Goal: Ask a question

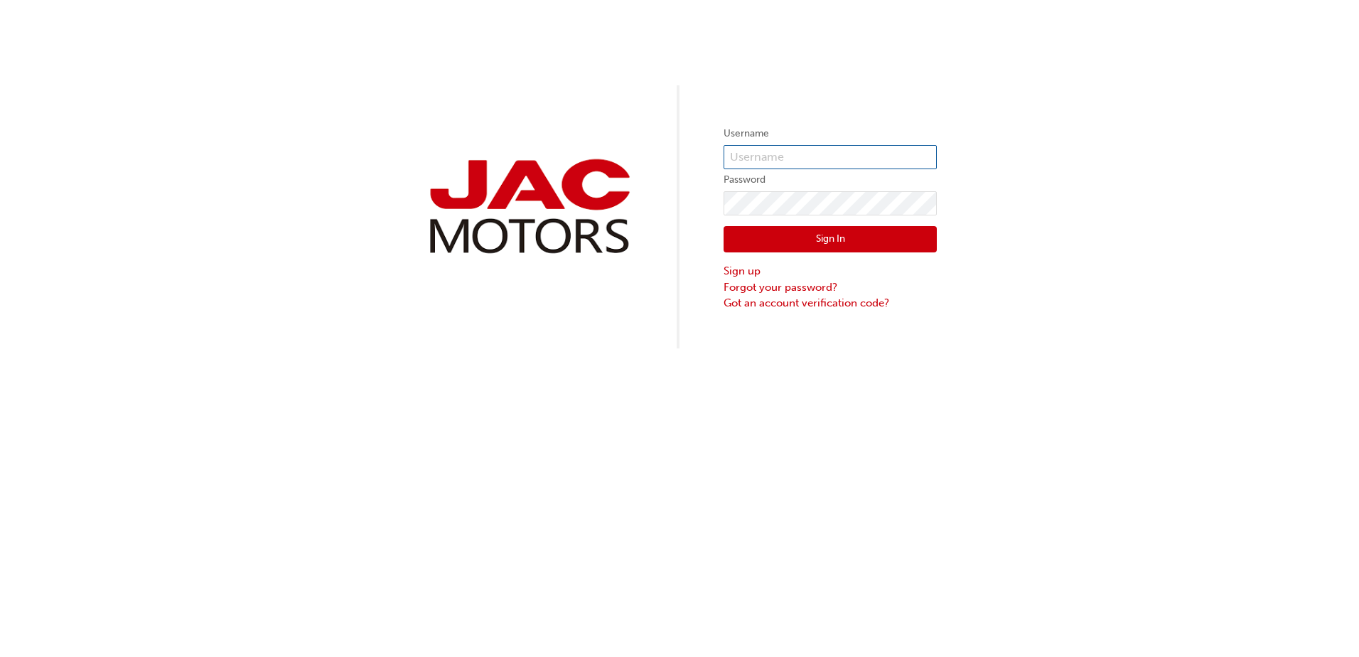
type input "dh0314"
click at [616, 149] on div "Username dh0314 Password Sign In Sign up Forgot your password? Got an account v…" at bounding box center [679, 174] width 1359 height 348
click at [694, 178] on div "Username dh0314 Password Sign In Sign up Forgot your password? Got an account v…" at bounding box center [679, 174] width 1359 height 348
drag, startPoint x: 781, startPoint y: 147, endPoint x: 601, endPoint y: 122, distance: 181.6
click at [602, 122] on div "Username dh0314 Password Sign In Sign up Forgot your password? Got an account v…" at bounding box center [679, 174] width 1359 height 348
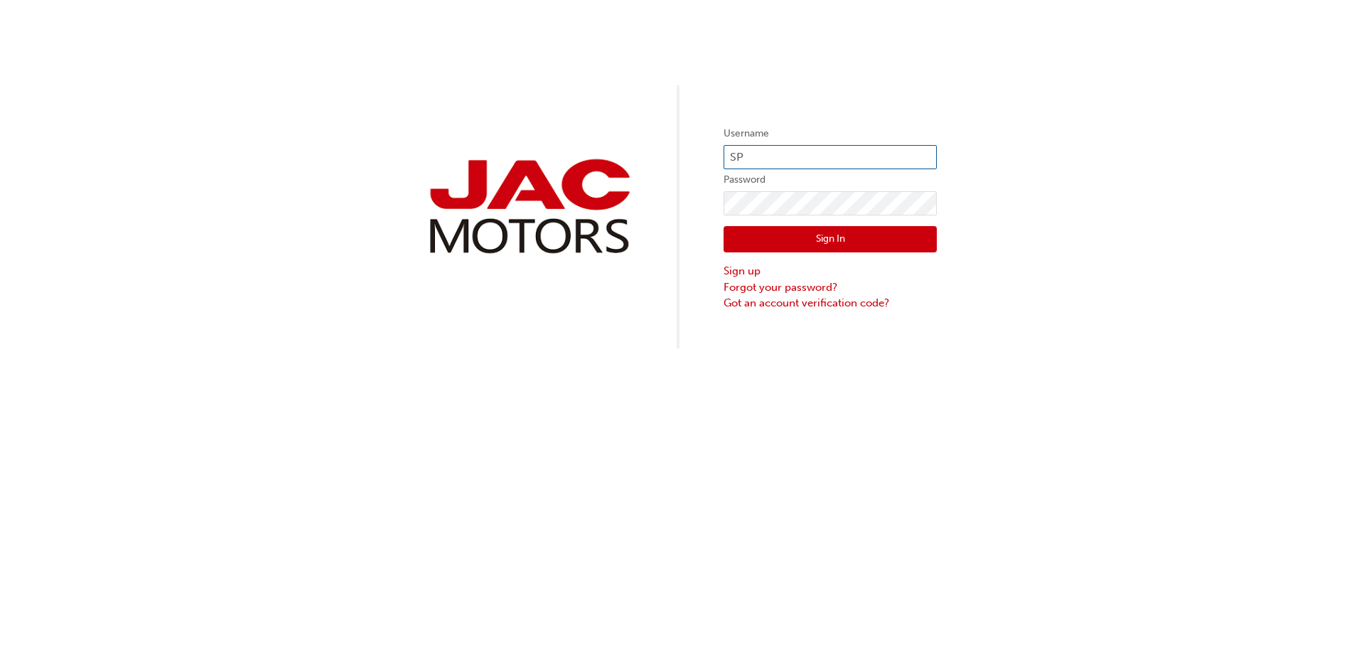
type input "SP943"
click button "Sign In" at bounding box center [830, 239] width 213 height 27
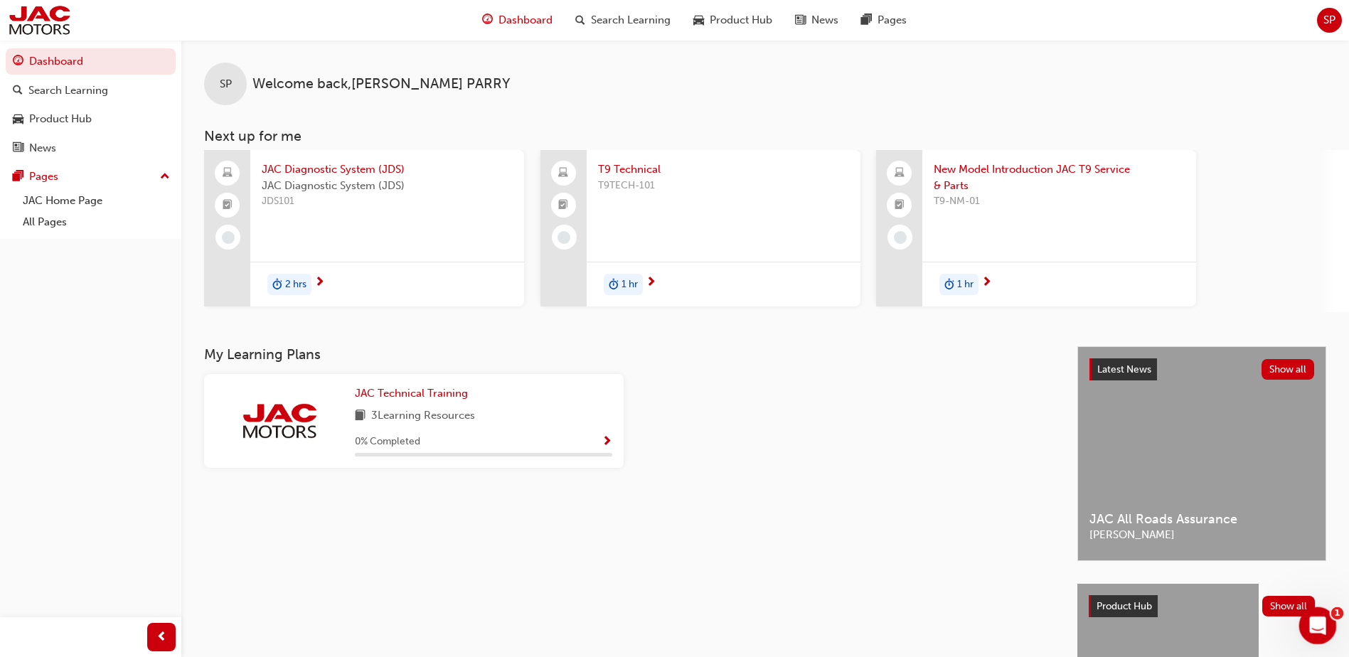
click at [1309, 619] on icon "Open Intercom Messenger" at bounding box center [1315, 623] width 23 height 23
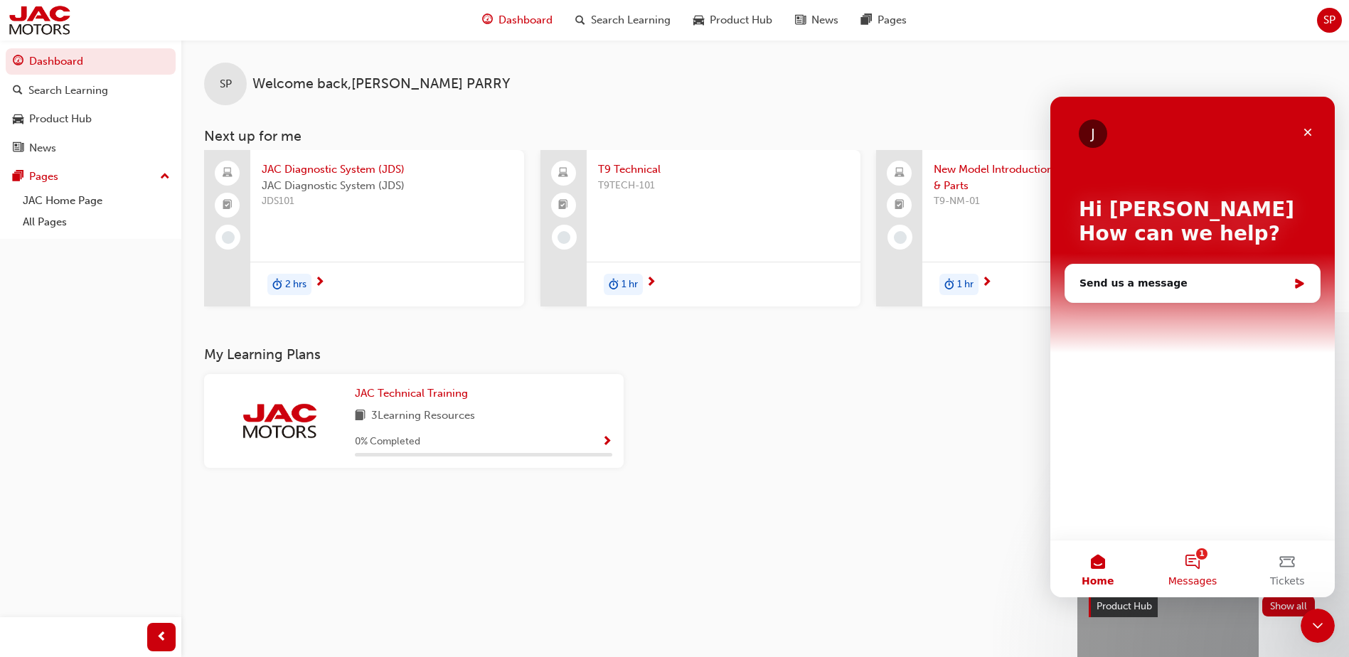
click at [1194, 557] on button "1 Messages" at bounding box center [1192, 568] width 95 height 57
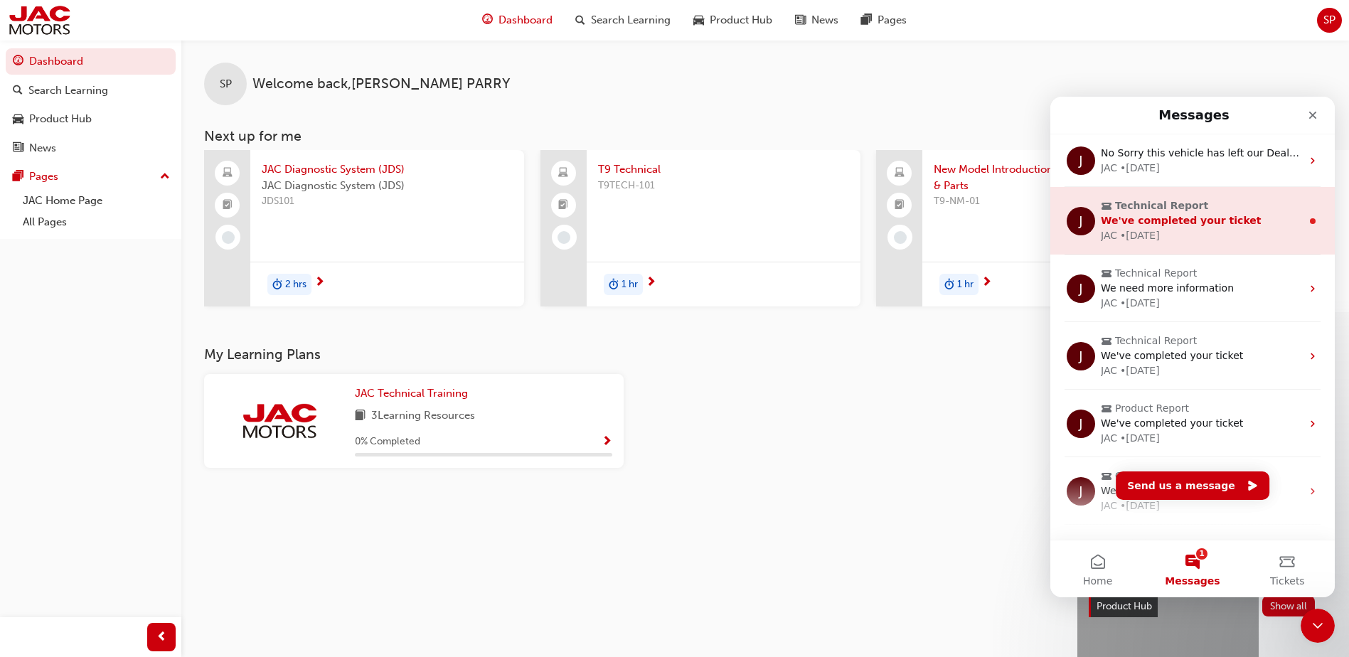
click at [1231, 228] on div "JAC • 3w ago" at bounding box center [1201, 235] width 200 height 15
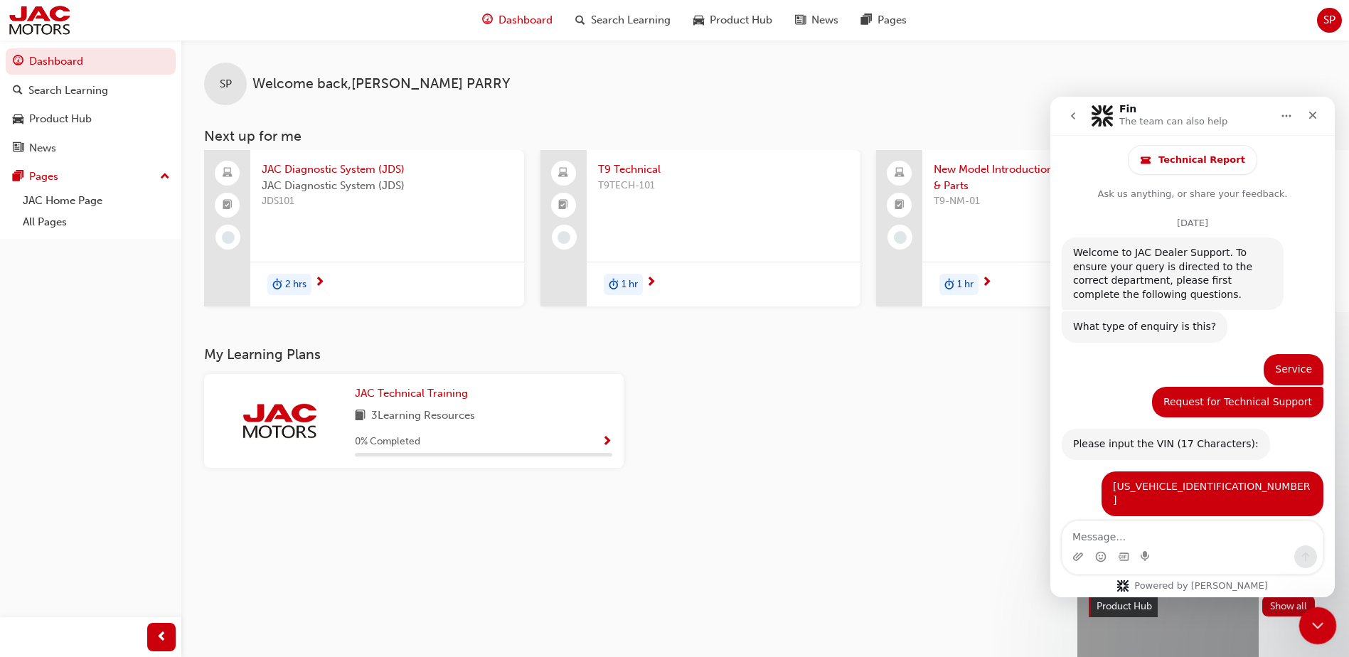
click at [1317, 615] on icon "Close Intercom Messenger" at bounding box center [1315, 623] width 17 height 17
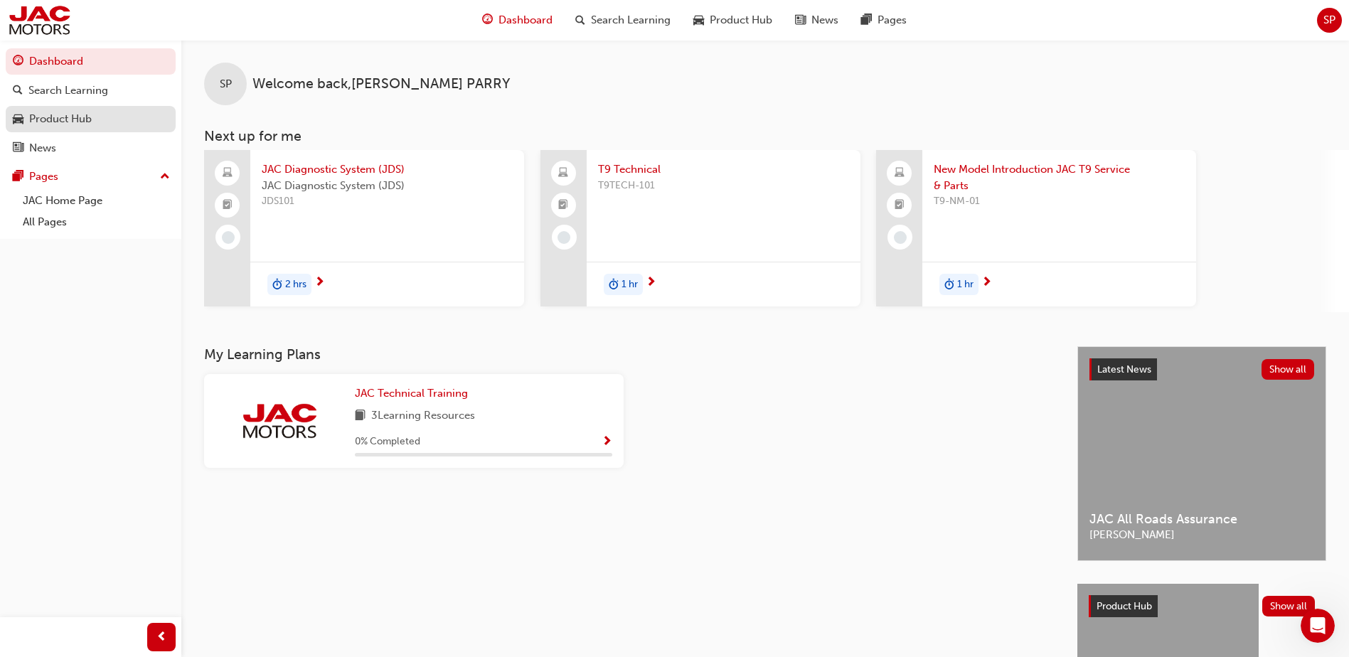
click at [103, 124] on div "Product Hub" at bounding box center [91, 119] width 156 height 18
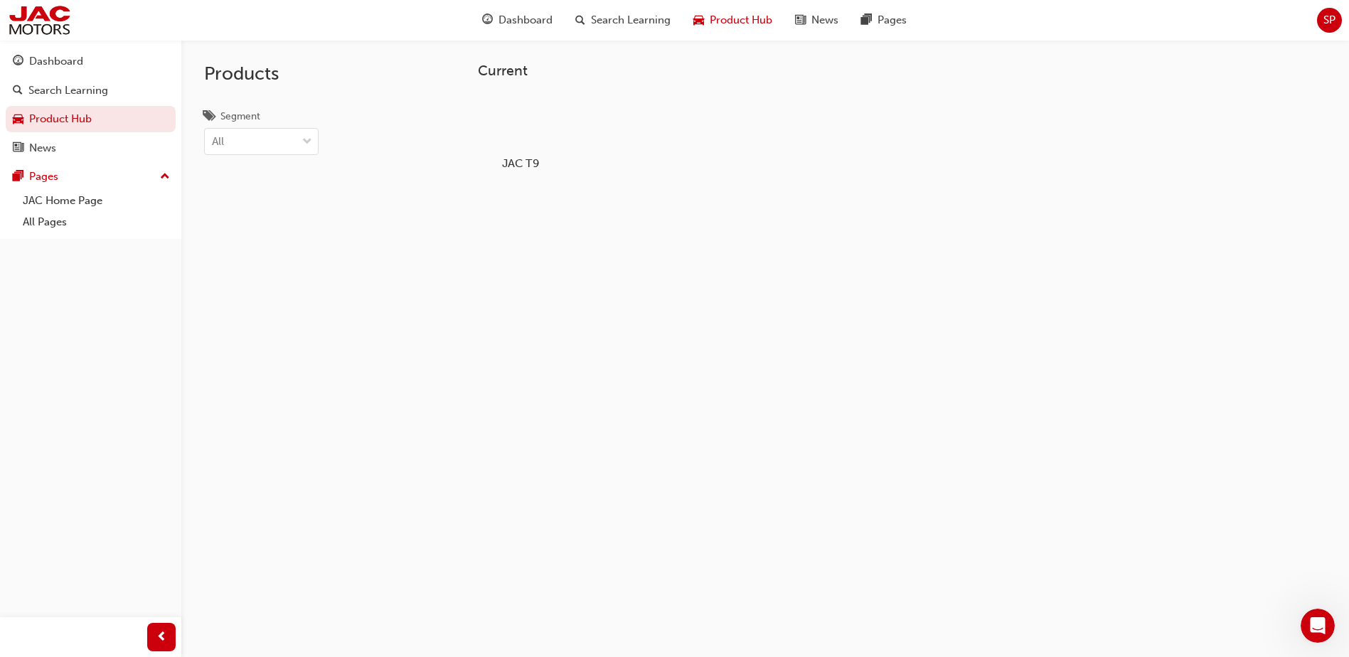
click at [536, 168] on h5 "JAC T9" at bounding box center [520, 163] width 79 height 14
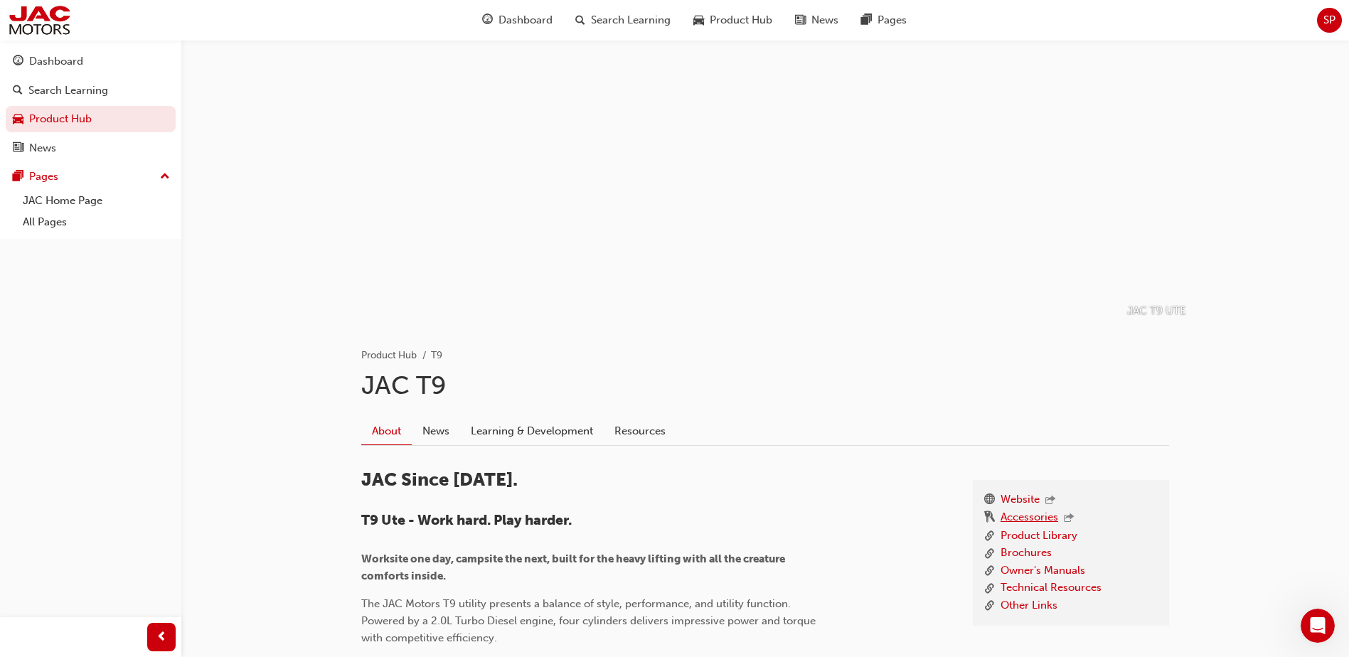
click at [1020, 513] on link "Accessories" at bounding box center [1029, 518] width 58 height 18
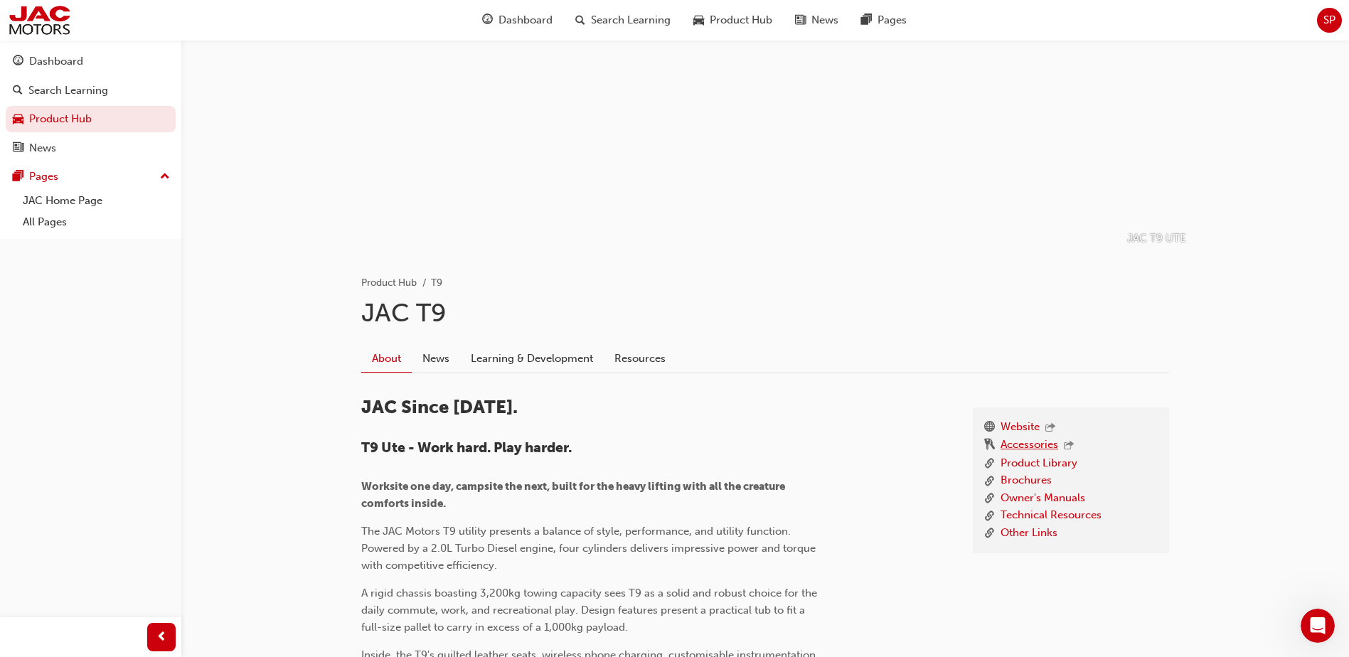
scroll to position [142, 0]
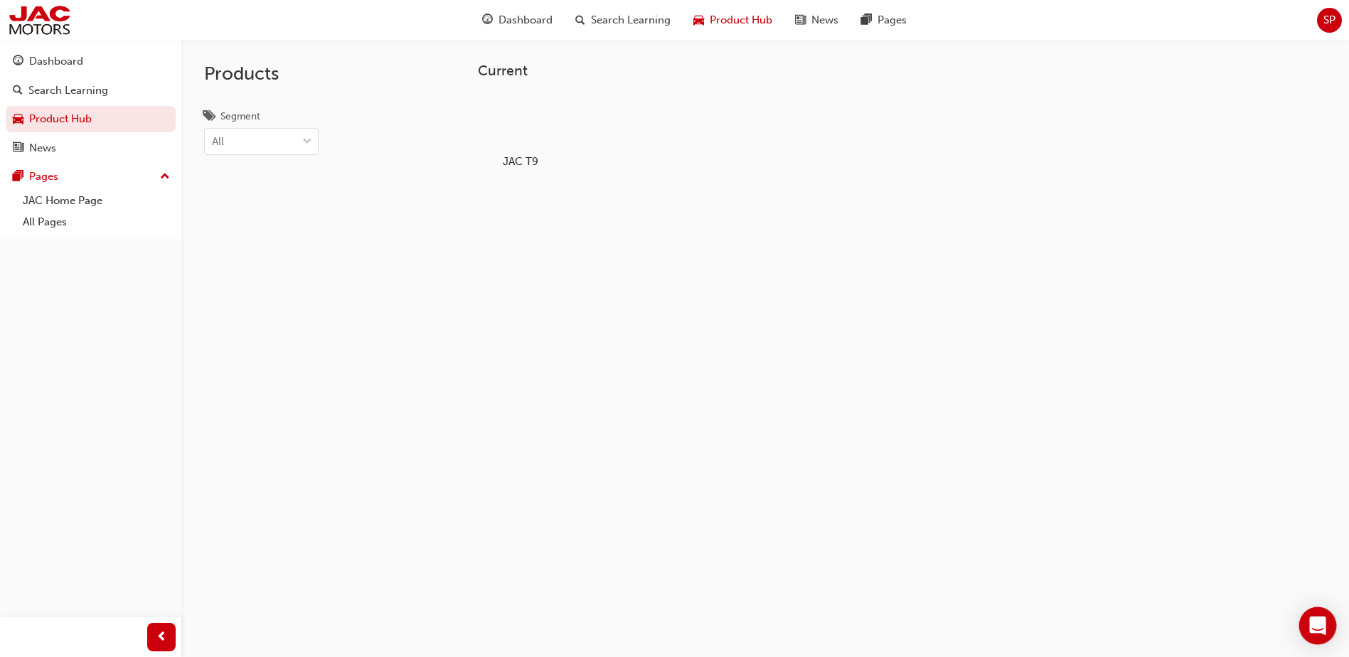
click at [1317, 631] on icon "Open Intercom Messenger" at bounding box center [1317, 625] width 16 height 18
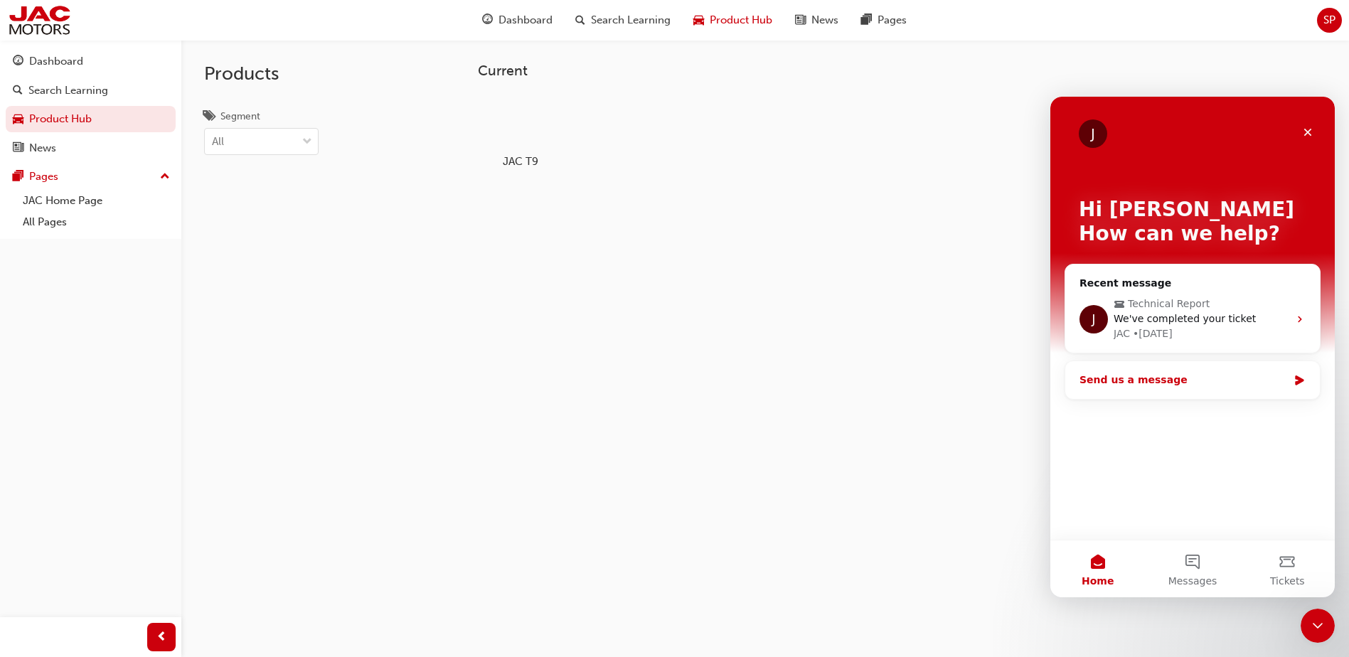
click at [1192, 373] on div "Send us a message" at bounding box center [1183, 380] width 208 height 15
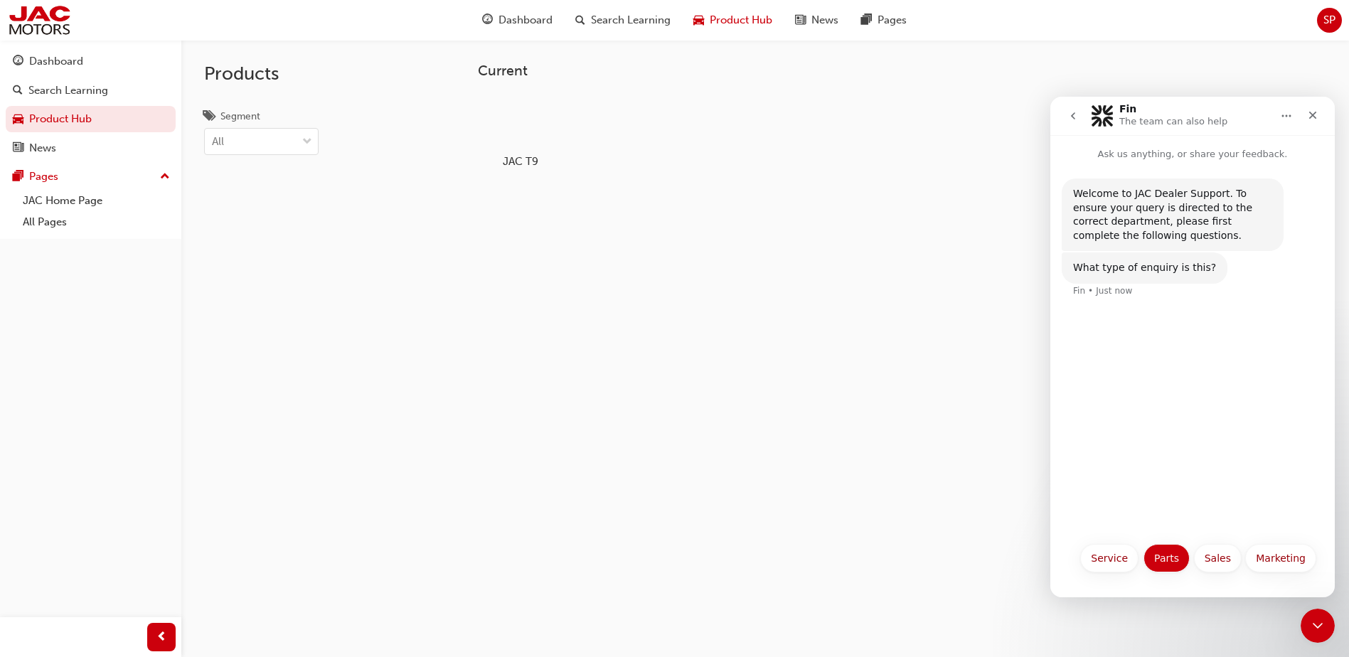
click at [1186, 562] on button "Parts" at bounding box center [1166, 558] width 46 height 28
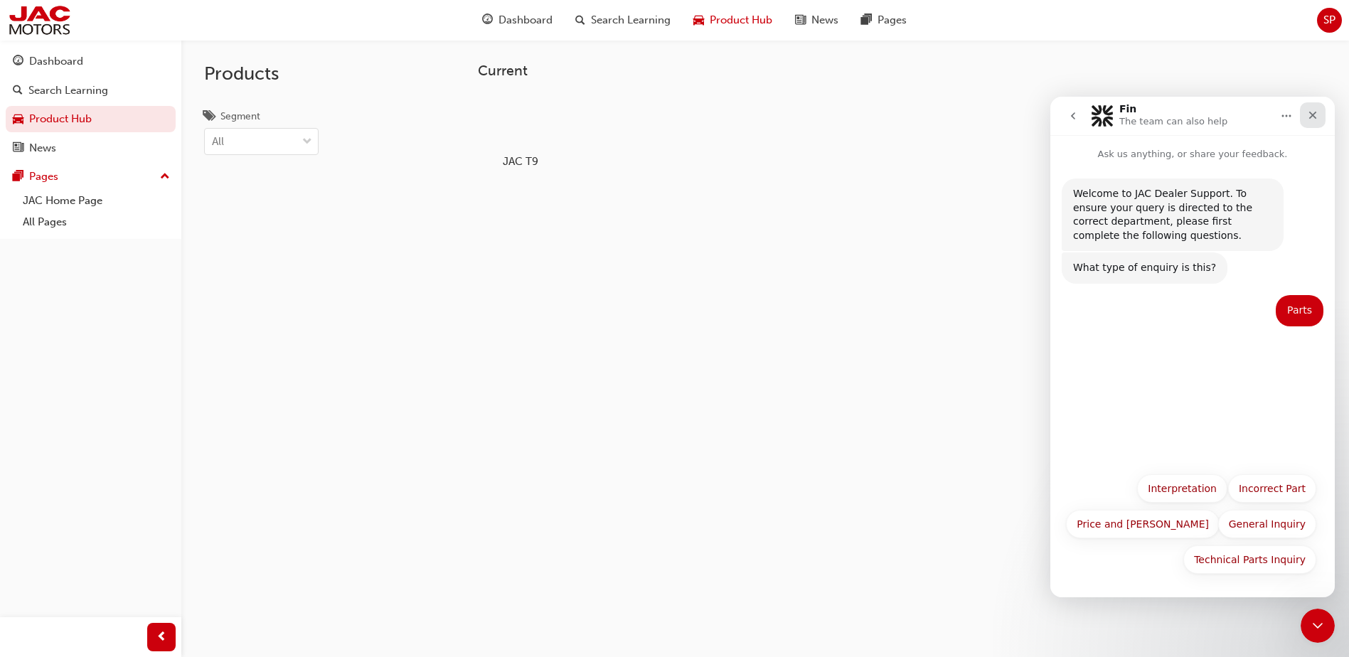
click at [1322, 119] on div "Close" at bounding box center [1313, 115] width 26 height 26
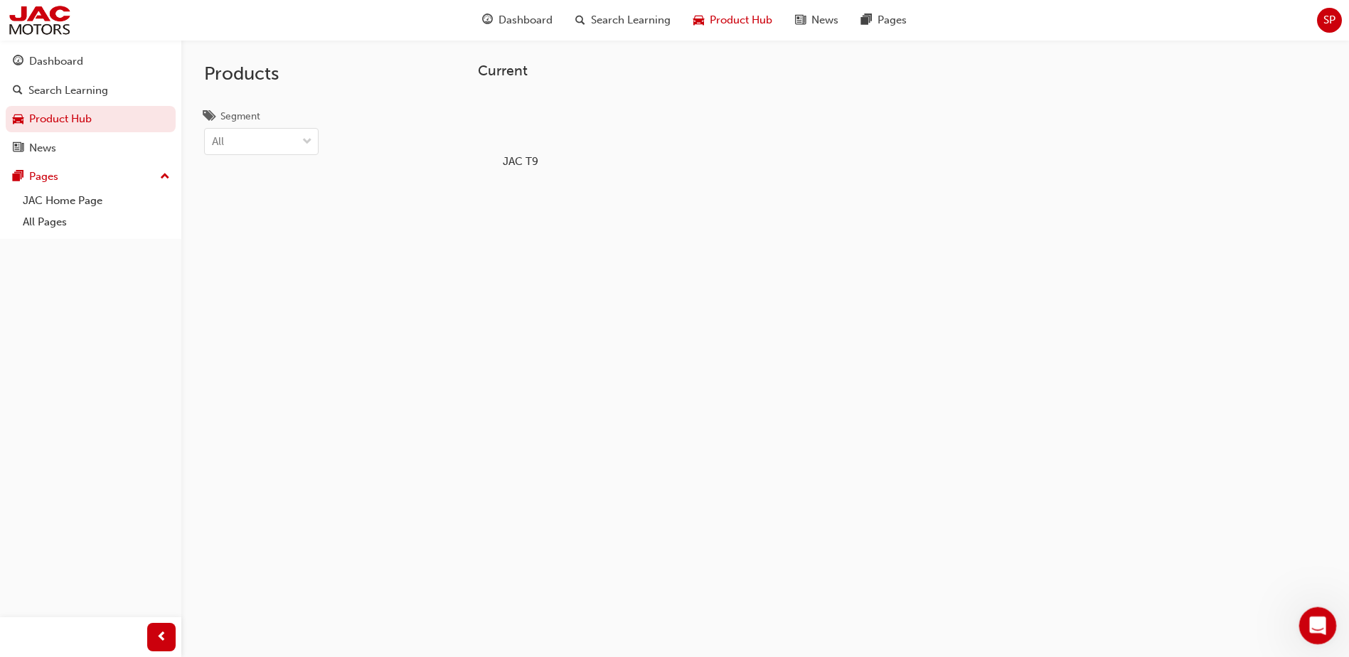
click at [1319, 625] on icon "Open Intercom Messenger" at bounding box center [1315, 623] width 23 height 23
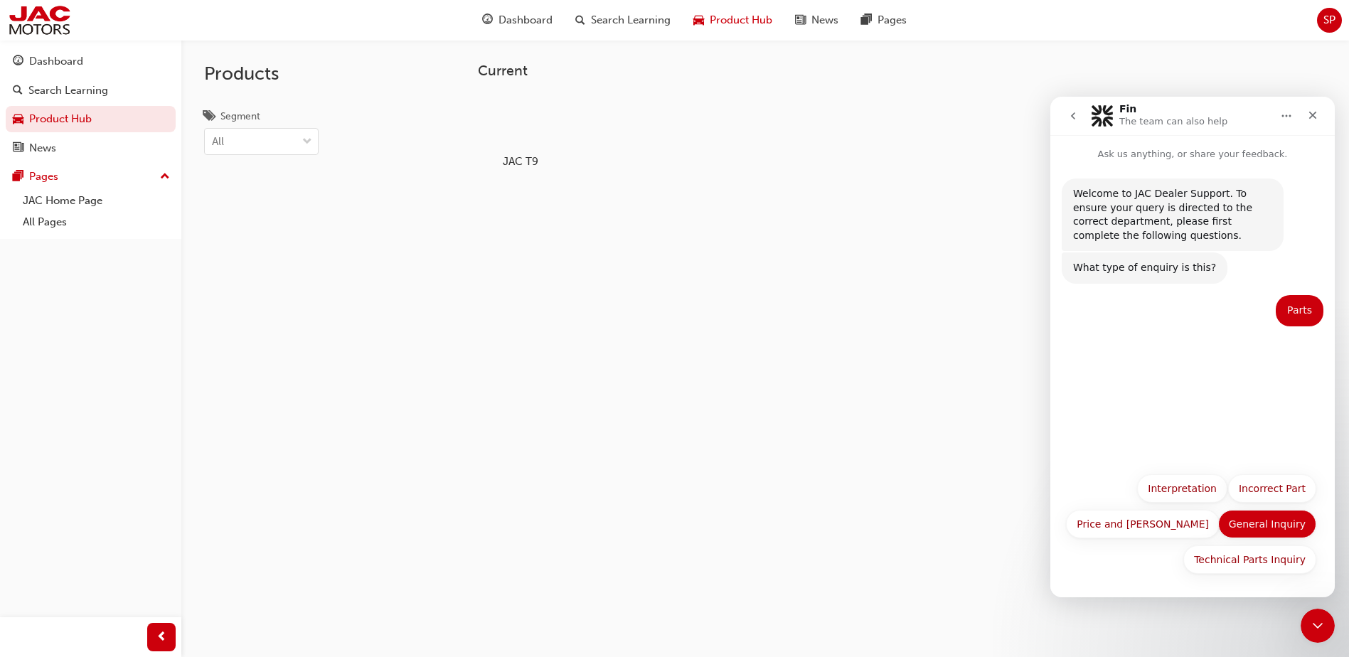
click at [1247, 520] on button "General Inquiry" at bounding box center [1267, 524] width 98 height 28
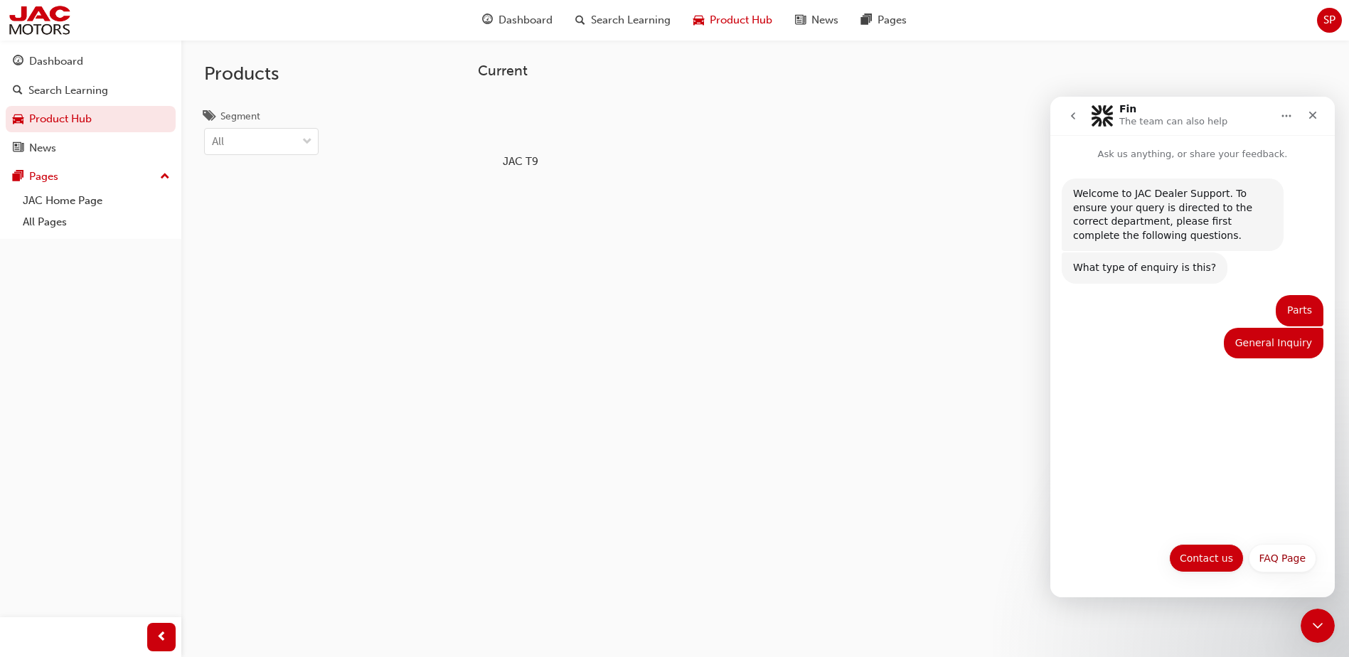
click at [1189, 557] on button "Contact us" at bounding box center [1206, 558] width 75 height 28
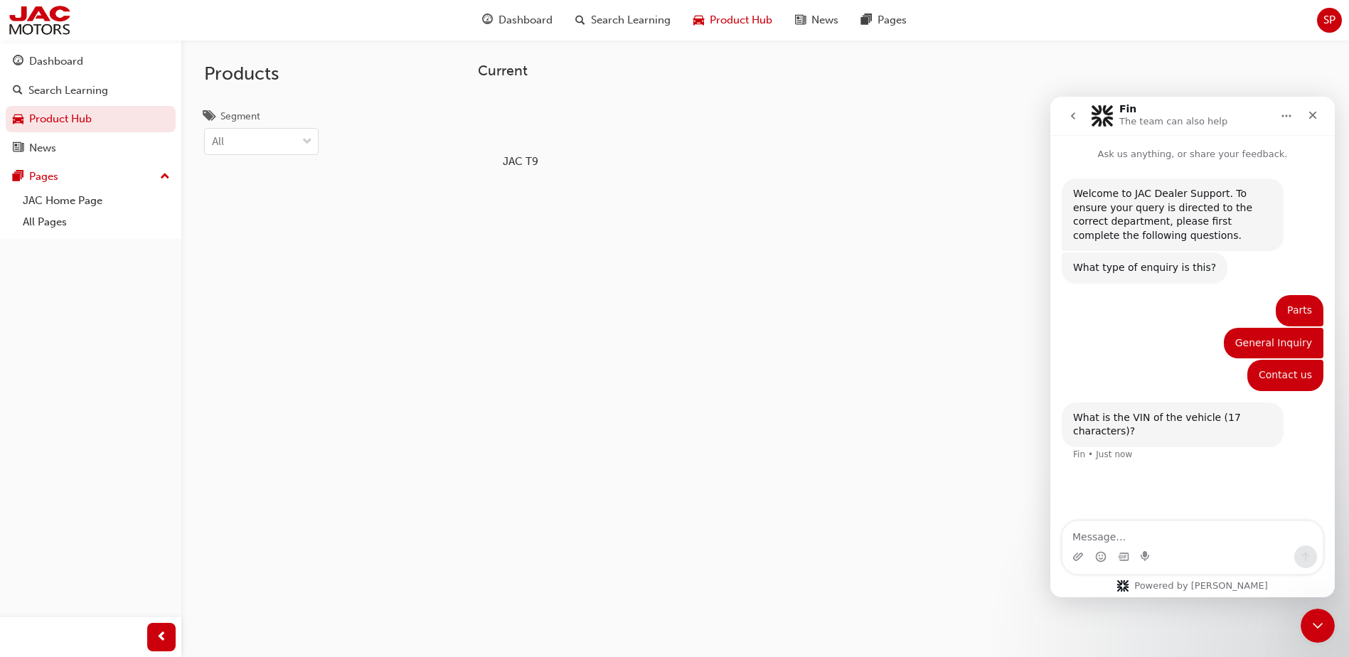
type textarea "J"
type textarea "[US_VEHICLE_IDENTIFICATION_NUMBER]"
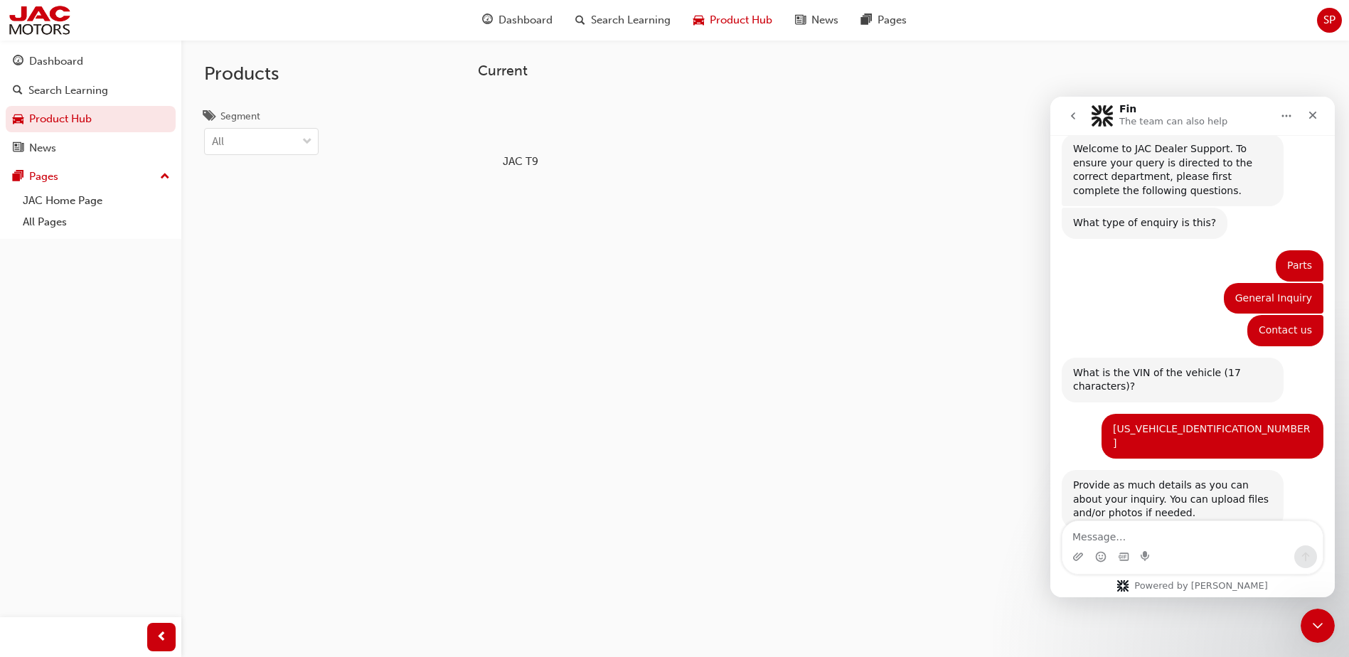
scroll to position [68, 0]
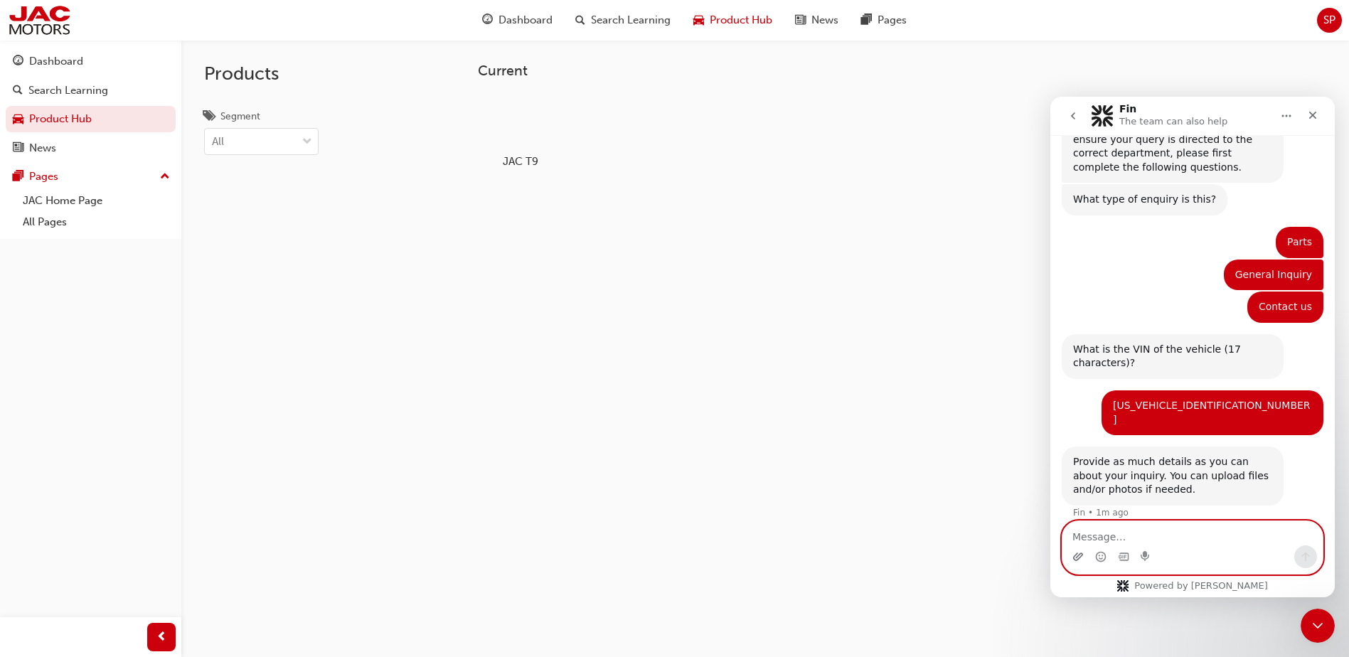
click at [1081, 557] on icon "Upload attachment" at bounding box center [1078, 556] width 10 height 8
click at [1143, 533] on textarea "Message…" at bounding box center [1192, 533] width 260 height 24
click at [1071, 537] on textarea "Soft Tonneau Cover" at bounding box center [1192, 533] width 260 height 24
click at [1280, 537] on textarea "Customer's Concern is the Soft Tonneau Cover" at bounding box center [1192, 533] width 260 height 24
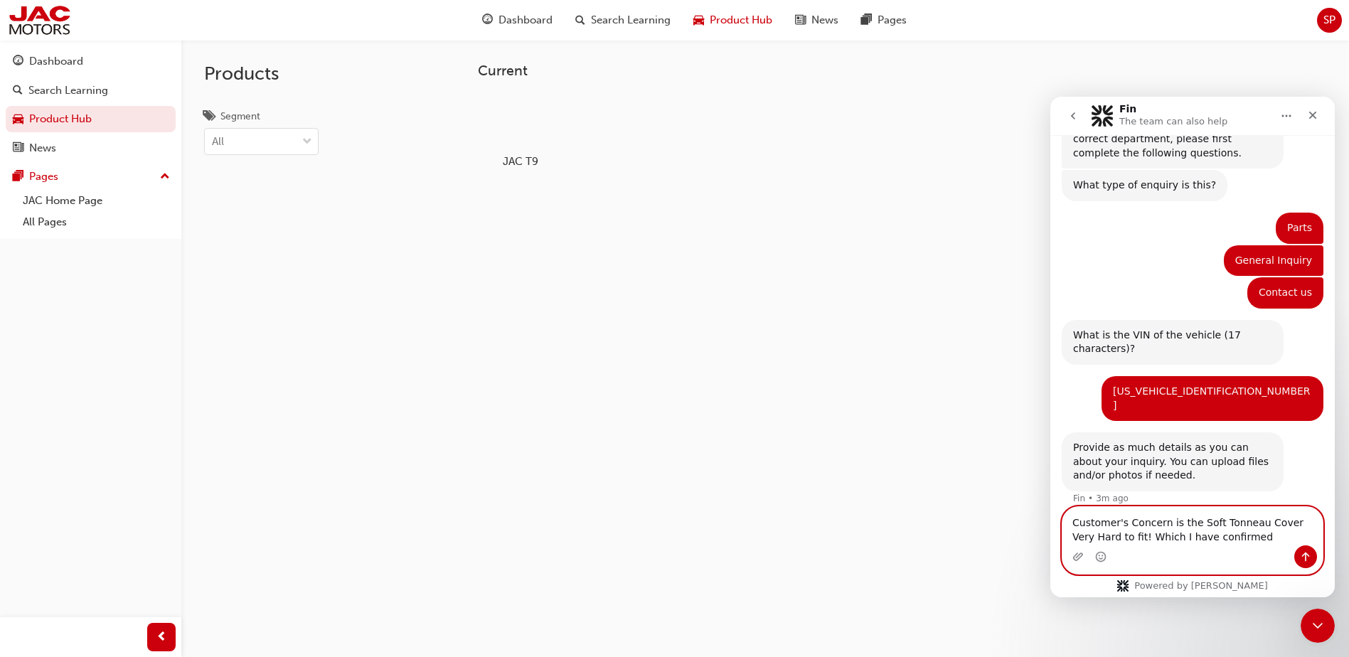
click at [1152, 536] on textarea "Customer's Concern is the Soft Tonneau Cover Very Hard to fit! Which I have con…" at bounding box center [1192, 526] width 260 height 38
click at [1201, 540] on textarea "Customer's Concern is the Soft Tonneau Cover Very Hard to fit! I have confirmed" at bounding box center [1192, 526] width 260 height 38
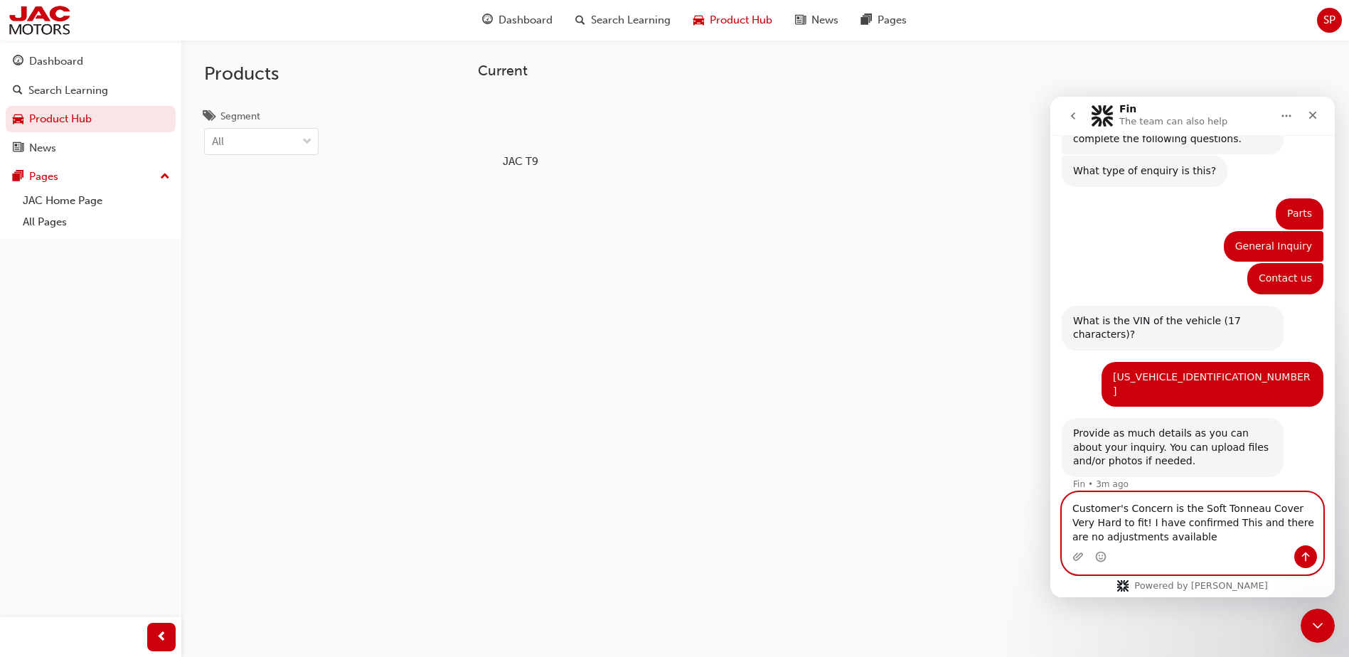
click at [1167, 541] on textarea "Customer's Concern is the Soft Tonneau Cover Very Hard to fit! I have confirmed…" at bounding box center [1192, 519] width 260 height 53
click at [1279, 508] on textarea "Customer's Concern is the Soft Tonneau Cover Very Hard to fit! I have confirmed…" at bounding box center [1192, 519] width 260 height 53
click at [1172, 542] on textarea "Customer's Concern is the Soft Tonneau Cover is Very Hard to fit! I have confir…" at bounding box center [1192, 519] width 260 height 53
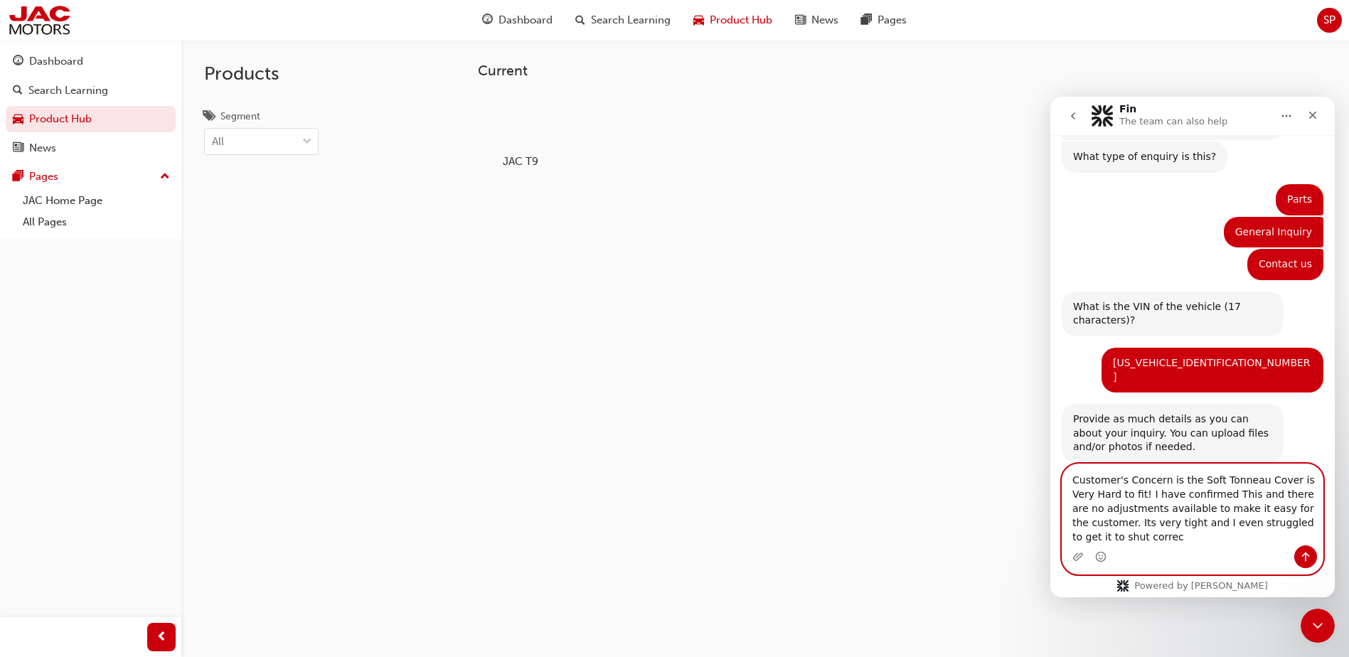
scroll to position [125, 0]
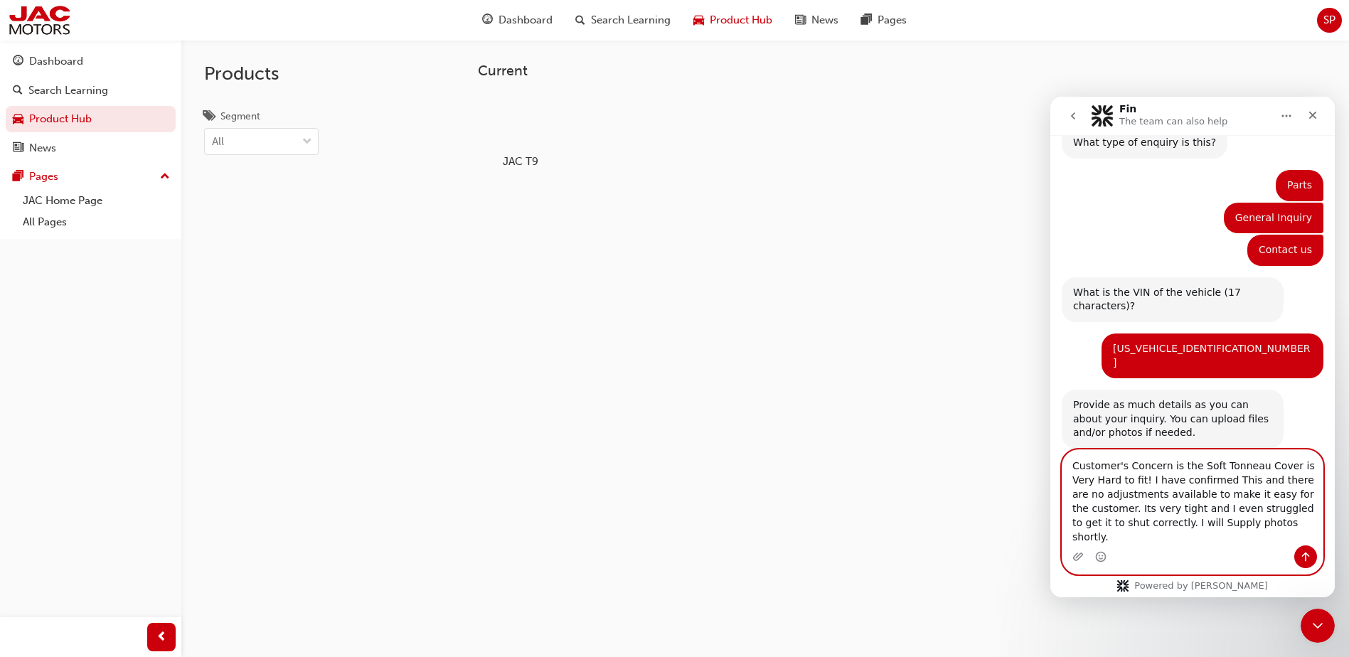
type textarea "Customer's Concern is the Soft Tonneau Cover is Very Hard to fit! I have confir…"
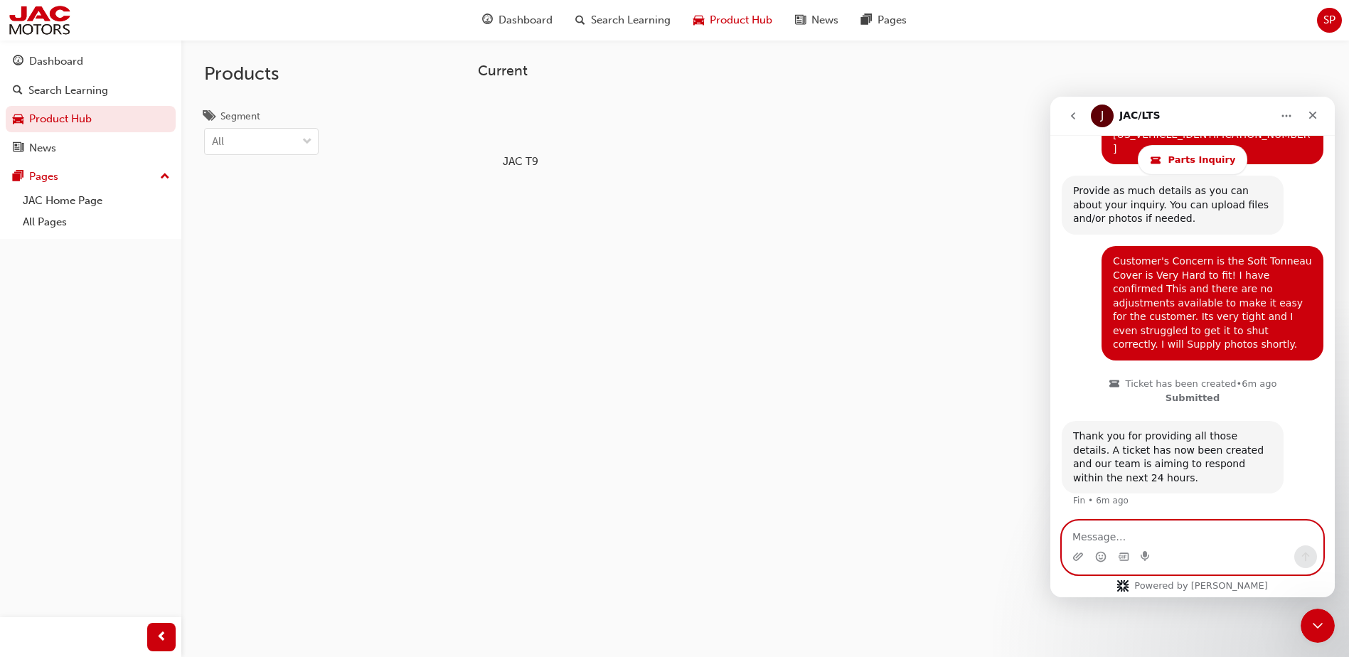
scroll to position [380, 0]
click at [1081, 560] on icon "Upload attachment" at bounding box center [1077, 556] width 11 height 11
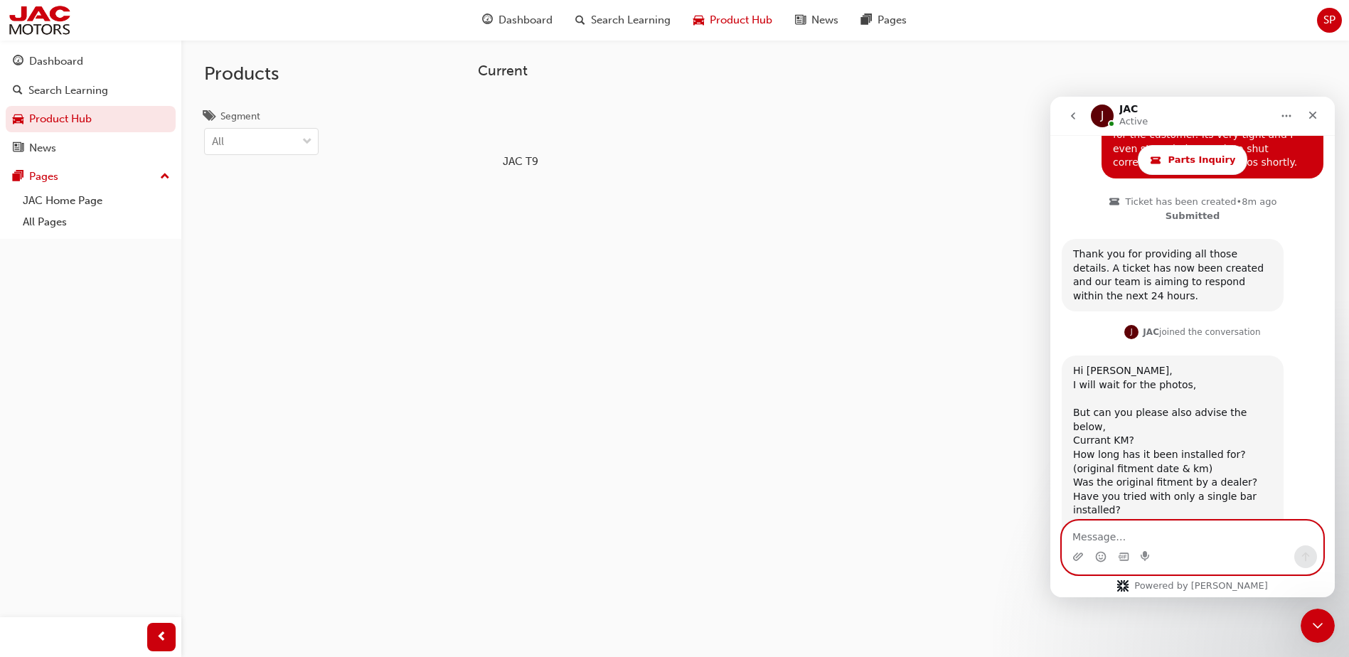
scroll to position [568, 0]
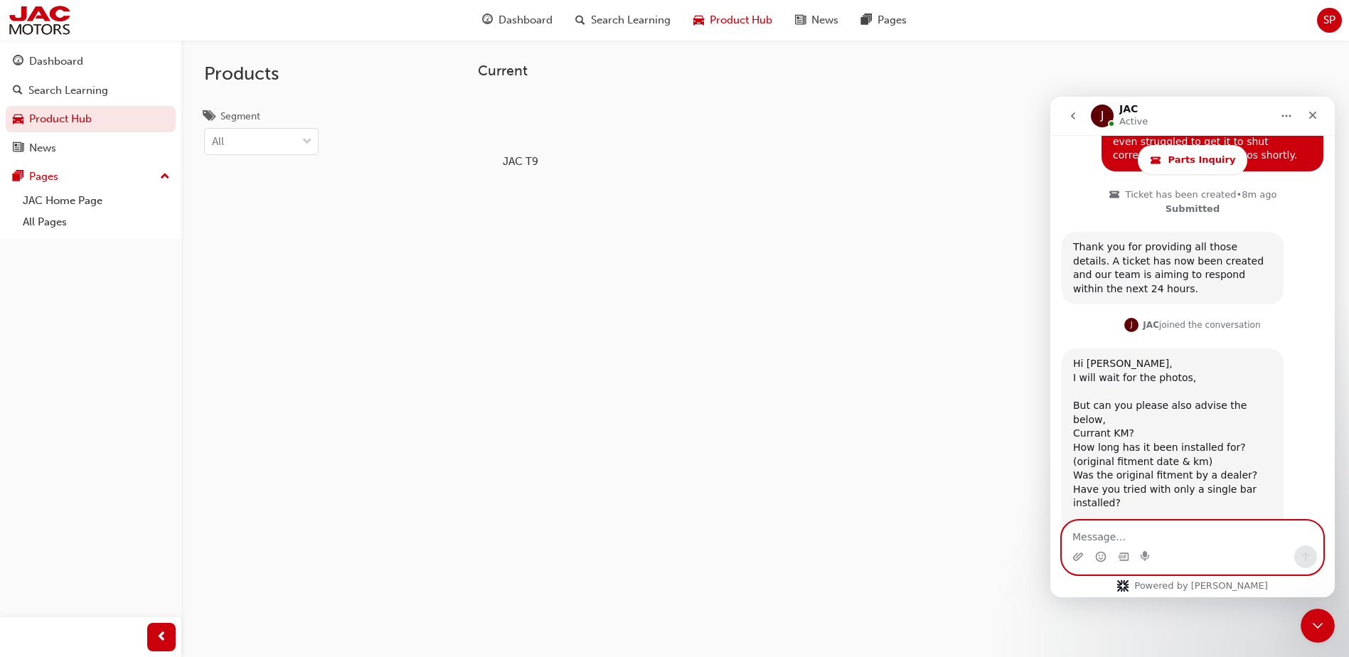
click at [1117, 532] on textarea "Message…" at bounding box center [1192, 533] width 260 height 24
type textarea "8492km"
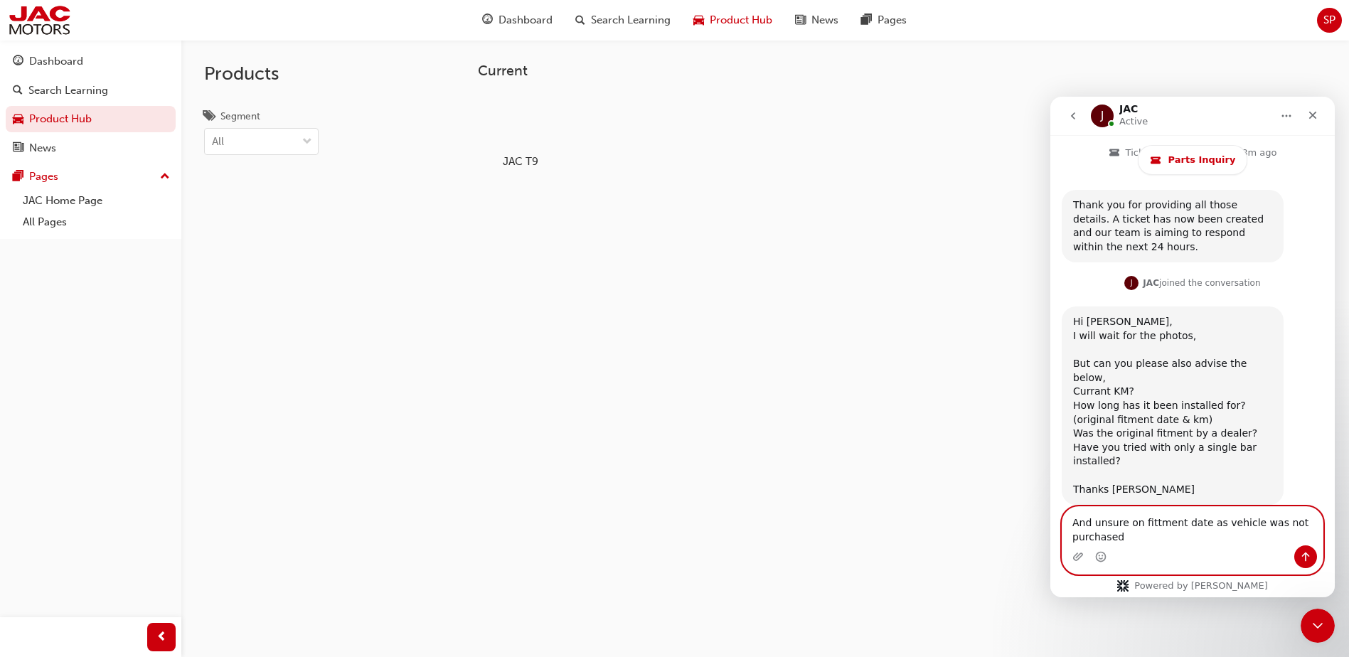
scroll to position [624, 0]
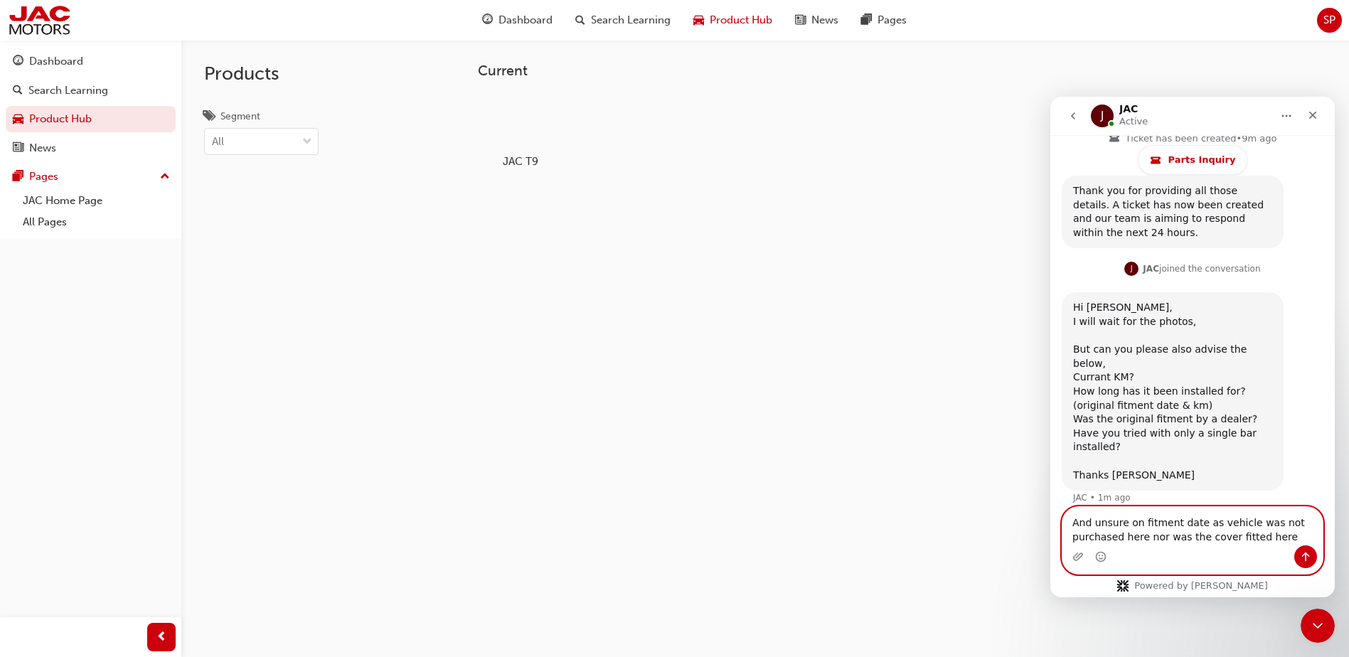
type textarea "And unsure on fitment date as vehicle was not purchased here nor was the cover …"
click at [1307, 561] on icon "Send a message…" at bounding box center [1305, 556] width 11 height 11
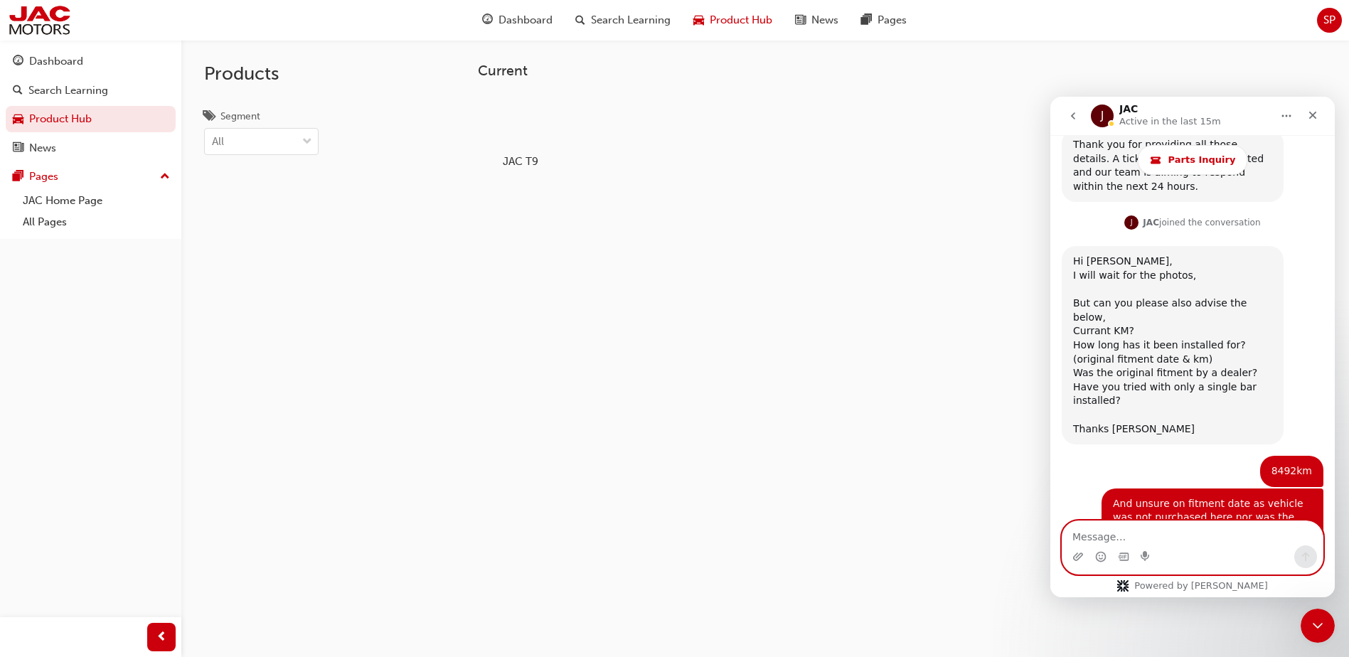
scroll to position [783, 0]
